Goal: Check status: Check status

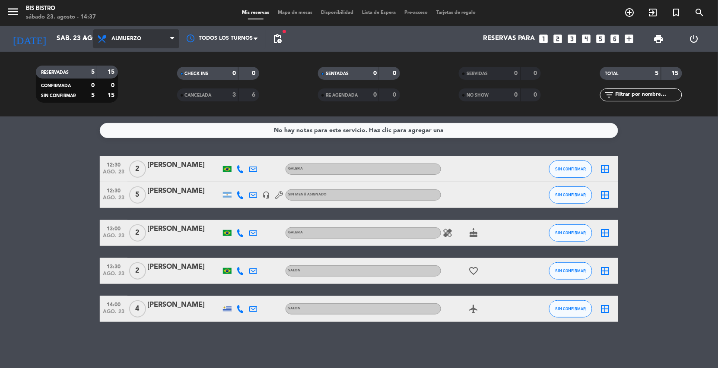
click at [136, 41] on span "Almuerzo" at bounding box center [126, 39] width 30 height 6
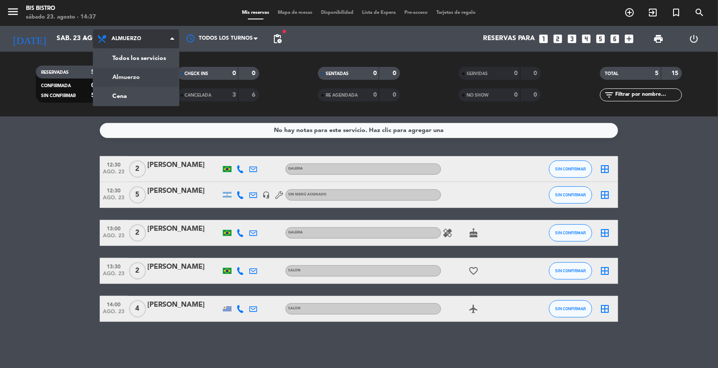
click at [125, 85] on div "menu Bis Bistro sábado 23. agosto - 14:37 Mis reservas Mapa de mesas Disponibil…" at bounding box center [359, 58] width 718 height 117
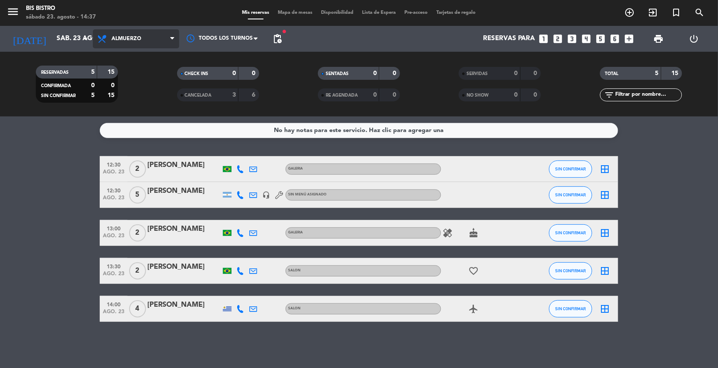
click at [125, 85] on filter-checkbox "RESERVADAS 5 15 CONFIRMADA 0 0 SIN CONFIRMAR 5 15" at bounding box center [76, 84] width 141 height 37
click at [116, 38] on span "Almuerzo" at bounding box center [126, 39] width 30 height 6
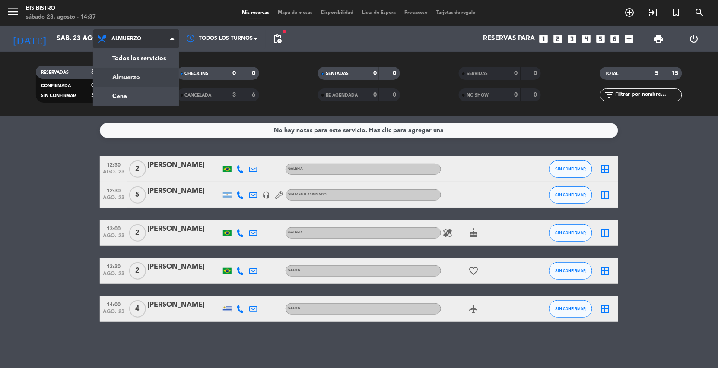
click at [117, 82] on div "menu Bis Bistro sábado 23. agosto - 14:37 Mis reservas Mapa de mesas Disponibil…" at bounding box center [359, 58] width 718 height 117
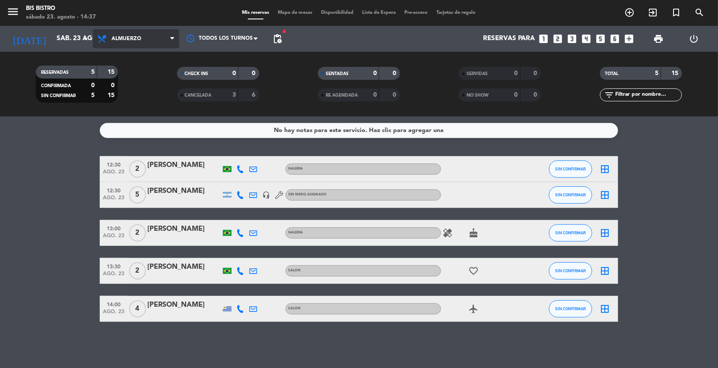
click at [121, 31] on span "Almuerzo" at bounding box center [136, 38] width 86 height 19
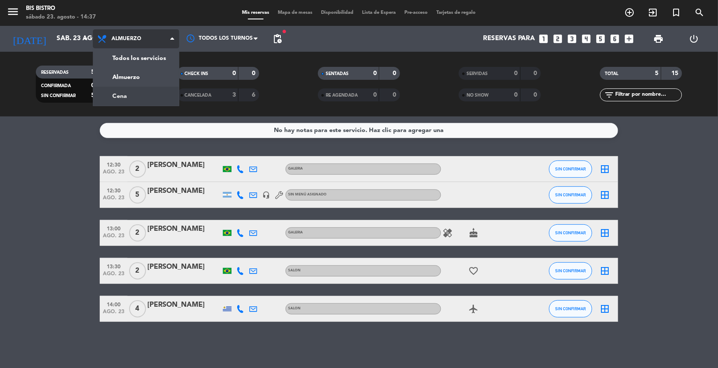
click at [125, 98] on div "menu Bis Bistro sábado 23. agosto - 14:37 Mis reservas Mapa de mesas Disponibil…" at bounding box center [359, 58] width 718 height 117
click at [125, 98] on filter-checkbox "RESERVADAS 5 15 CONFIRMADA 0 0 SIN CONFIRMAR 5 15" at bounding box center [76, 84] width 141 height 37
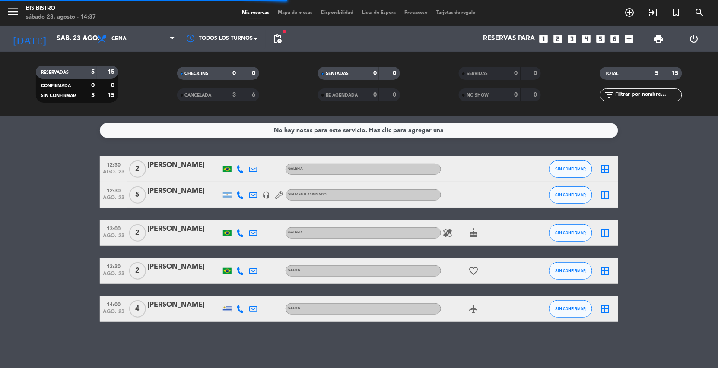
click at [141, 90] on filter-checkbox "RESERVADAS 5 15 CONFIRMADA 0 0 SIN CONFIRMAR 5 15" at bounding box center [76, 84] width 141 height 37
